Goal: Task Accomplishment & Management: Manage account settings

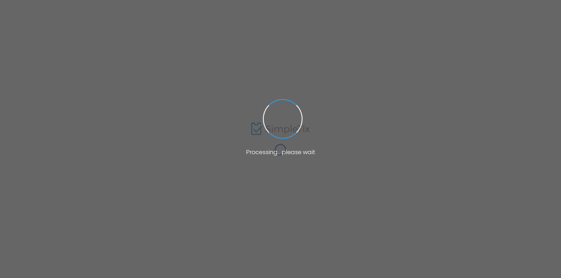
type input "[US_STATE]"
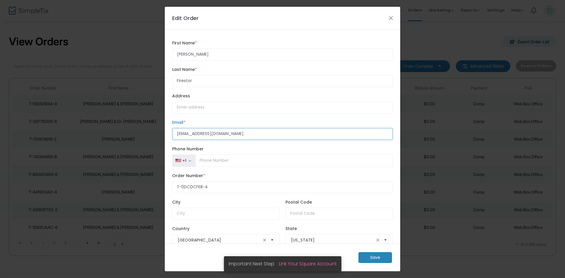
drag, startPoint x: 230, startPoint y: 136, endPoint x: 169, endPoint y: 133, distance: 60.9
click at [169, 133] on div "[EMAIL_ADDRESS][DOMAIN_NAME] Email * Email is required." at bounding box center [282, 129] width 227 height 21
paste input "FirestoR"
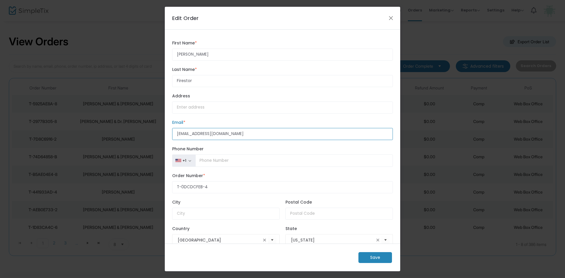
click at [273, 130] on input "[EMAIL_ADDRESS][DOMAIN_NAME]" at bounding box center [282, 134] width 221 height 12
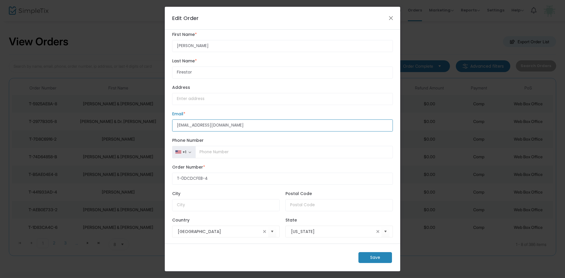
scroll to position [13, 0]
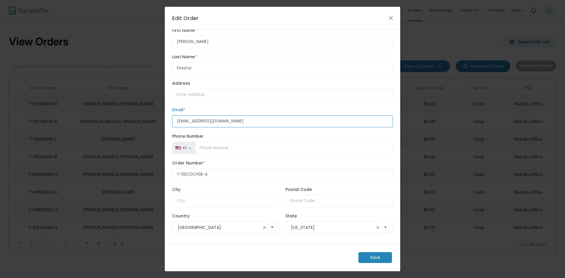
type input "[EMAIL_ADDRESS][DOMAIN_NAME]"
click at [376, 256] on m-button "Save" at bounding box center [375, 257] width 34 height 11
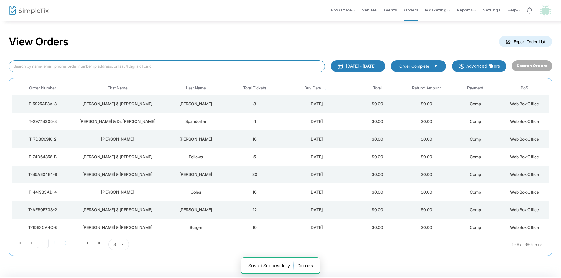
click at [32, 69] on input at bounding box center [167, 66] width 316 height 12
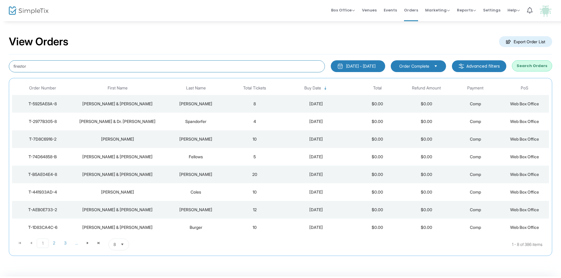
type input "firestor"
click at [540, 65] on button "Search Orders" at bounding box center [532, 65] width 40 height 11
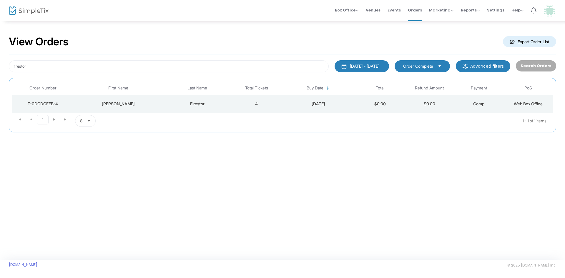
click at [123, 104] on div "[PERSON_NAME]" at bounding box center [118, 104] width 86 height 6
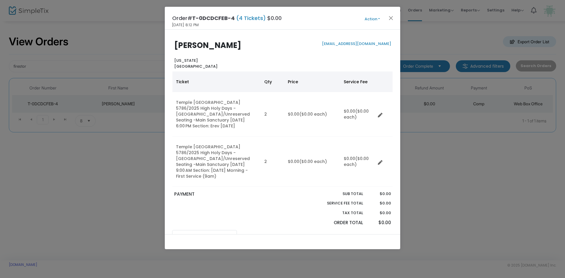
click at [369, 15] on span "Action Mark Admitted Edit Order Edit Attendee Details Add Another Ticket Print …" at bounding box center [383, 18] width 34 height 6
click at [367, 19] on button "Action" at bounding box center [371, 19] width 35 height 6
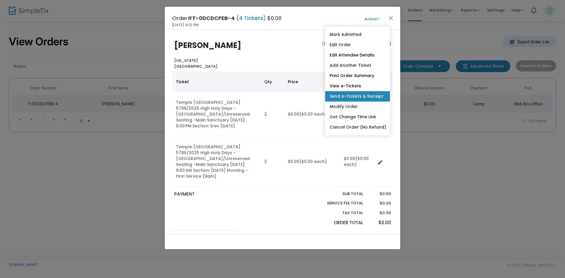
click at [344, 94] on link "Send e-Tickets & Receipt" at bounding box center [357, 96] width 65 height 10
type input "[EMAIL_ADDRESS][DOMAIN_NAME]"
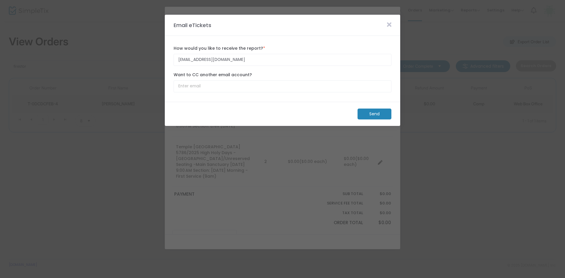
click at [361, 112] on m-button "Send" at bounding box center [374, 114] width 34 height 11
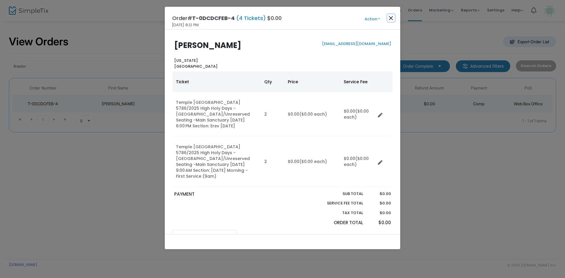
click at [391, 16] on button "Close" at bounding box center [391, 18] width 8 height 8
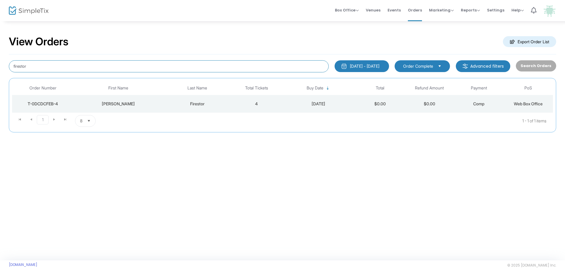
drag, startPoint x: 56, startPoint y: 68, endPoint x: -101, endPoint y: 53, distance: 157.8
click at [0, 53] on html "Processing... please wait Box Office Sell Tickets Bookings Sell Season Pass Ven…" at bounding box center [282, 139] width 565 height 278
type input "[PERSON_NAME]"
